Goal: Entertainment & Leisure: Consume media (video, audio)

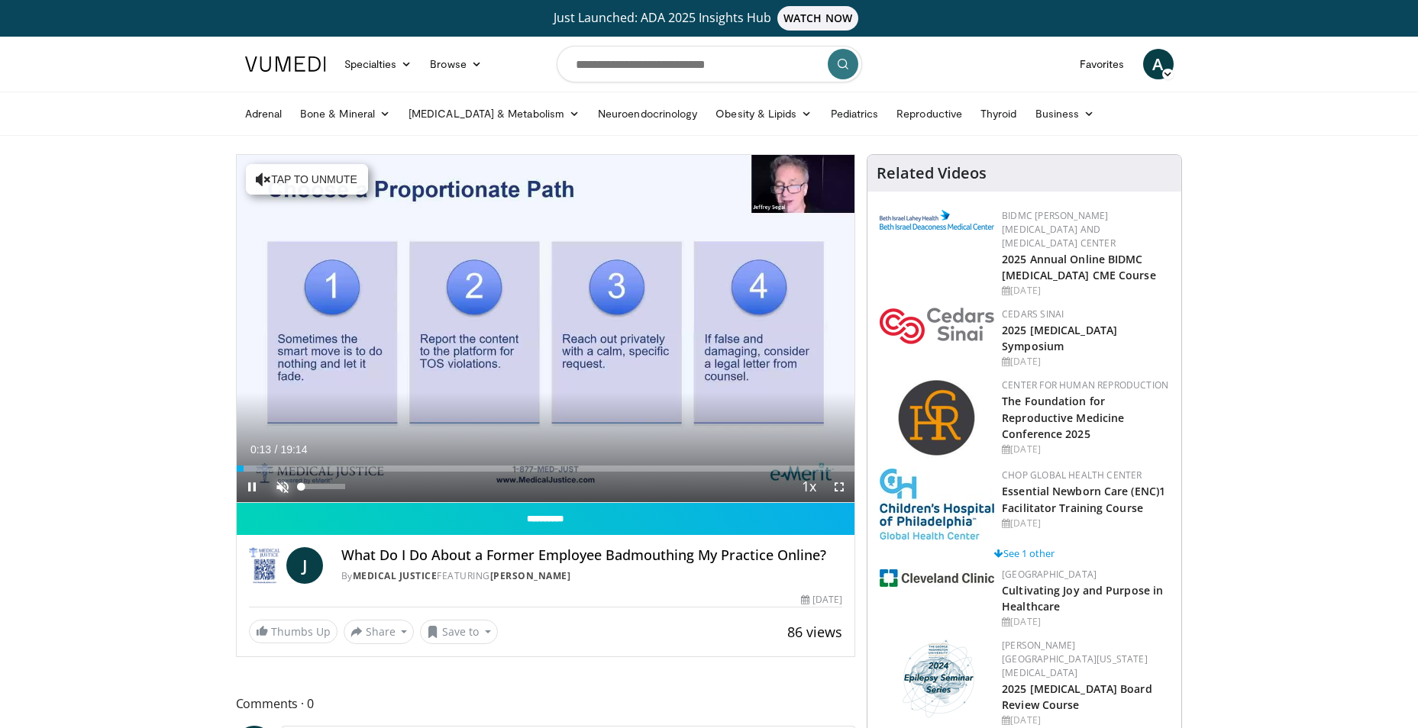
click at [278, 488] on span "Video Player" at bounding box center [282, 487] width 31 height 31
click at [454, 473] on div "Current Time 0:26 / Duration 19:14 Pause Skip Backward Skip Forward Mute 100% L…" at bounding box center [546, 487] width 618 height 31
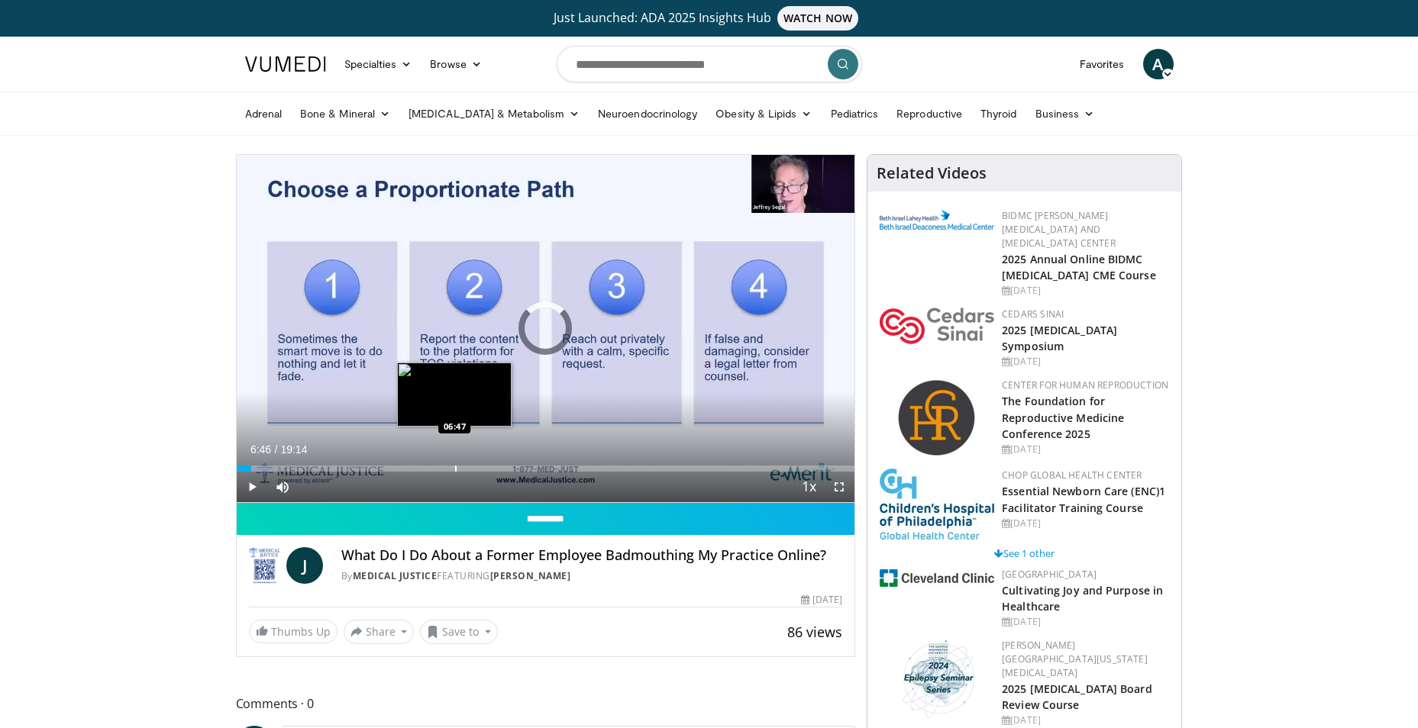
click at [455, 468] on div "Progress Bar" at bounding box center [456, 469] width 2 height 6
